Goal: Task Accomplishment & Management: Use online tool/utility

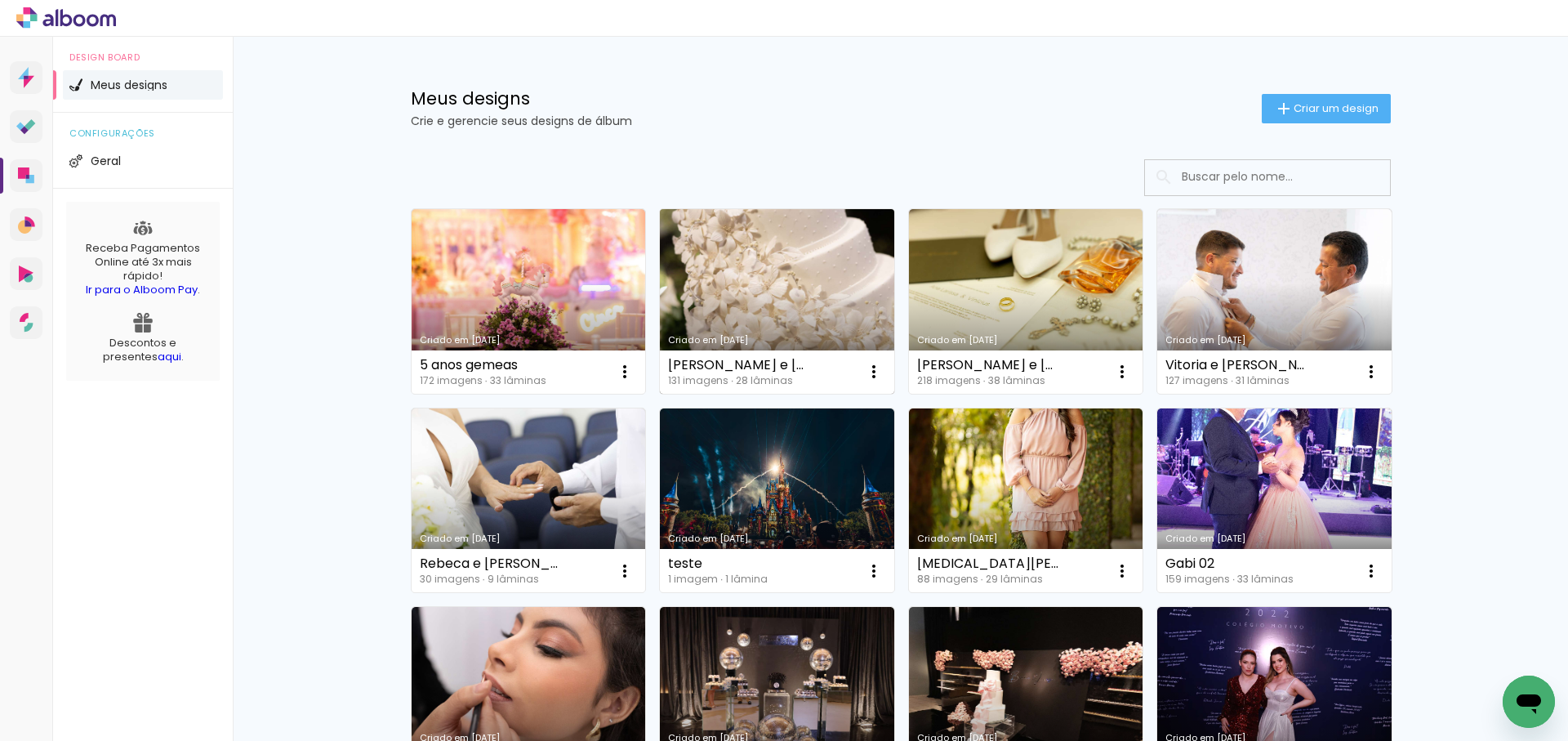
click at [792, 271] on link "Criado em [DATE]" at bounding box center [777, 301] width 235 height 184
